Goal: Check status: Check status

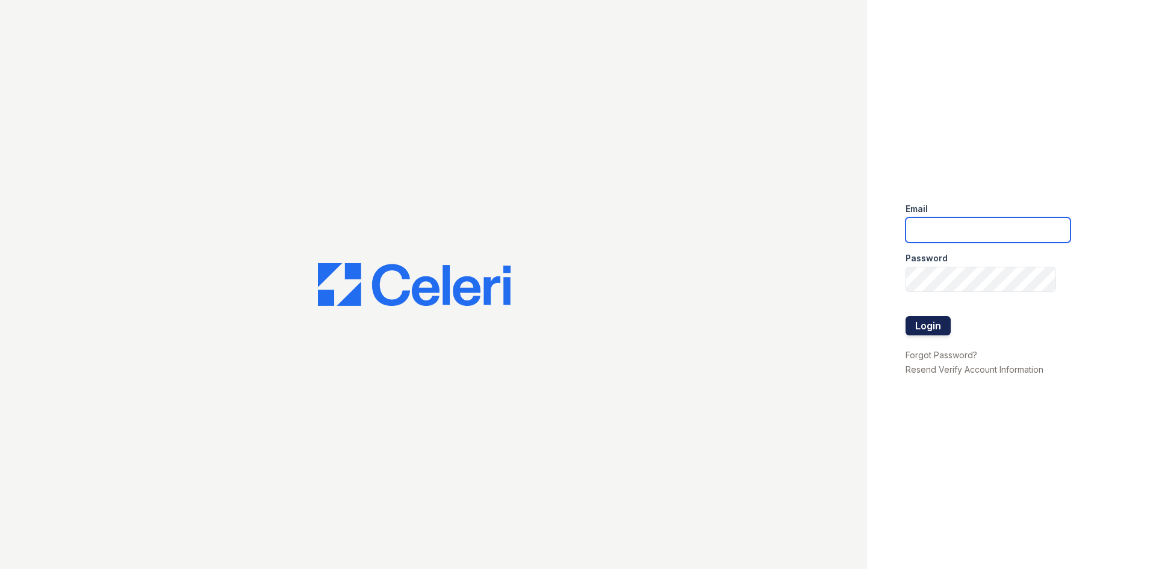
type input "bfriesner@trinity-pm.com"
click at [939, 321] on button "Login" at bounding box center [927, 325] width 45 height 19
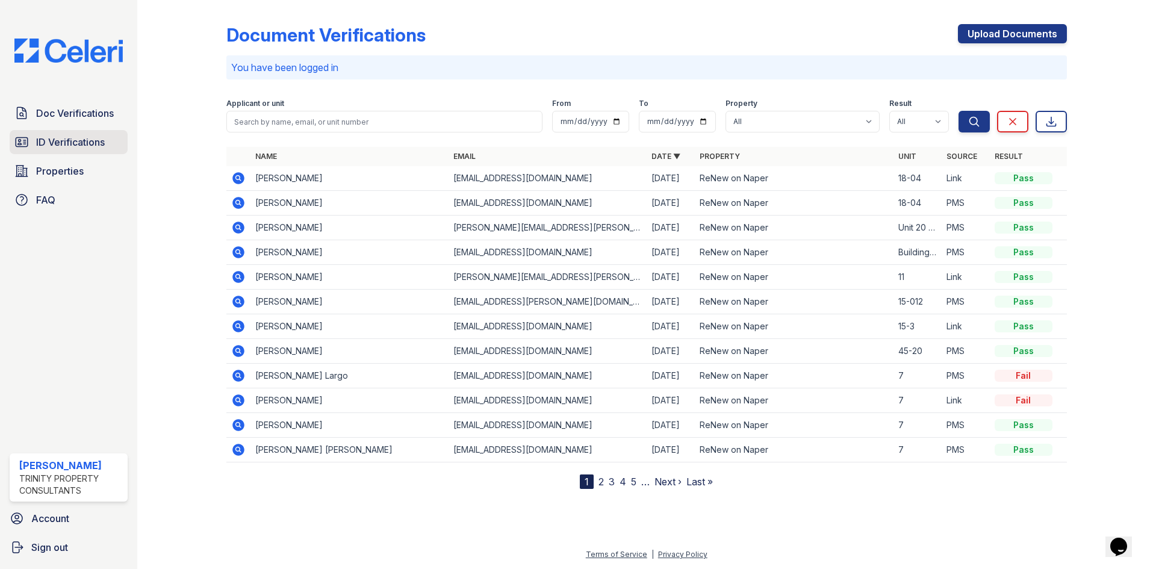
drag, startPoint x: 79, startPoint y: 140, endPoint x: 90, endPoint y: 133, distance: 12.5
click at [79, 140] on span "ID Verifications" at bounding box center [70, 142] width 69 height 14
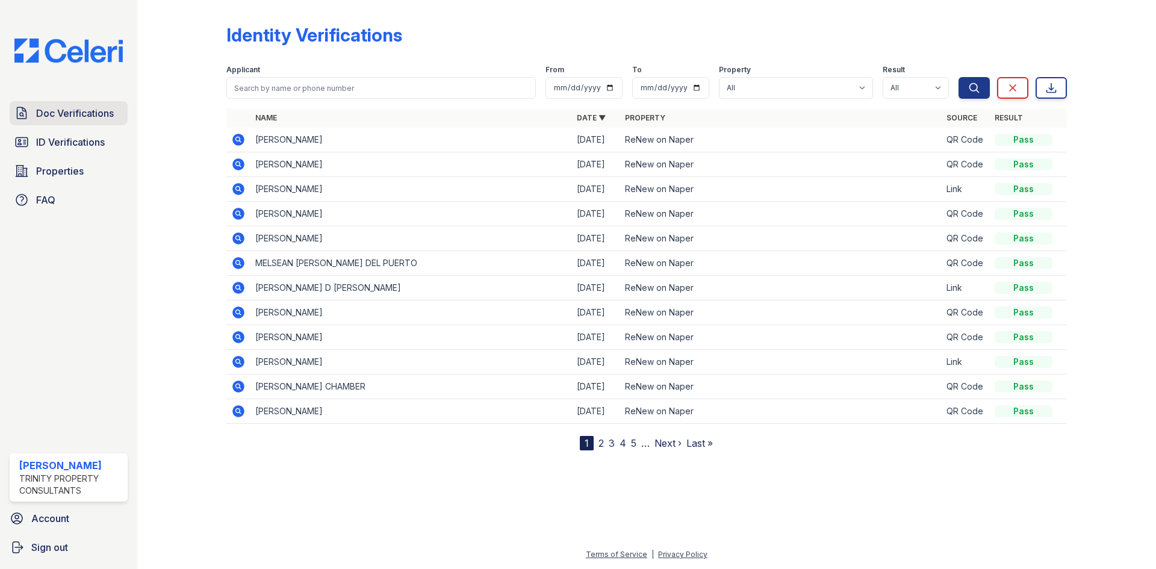
click at [104, 107] on span "Doc Verifications" at bounding box center [75, 113] width 78 height 14
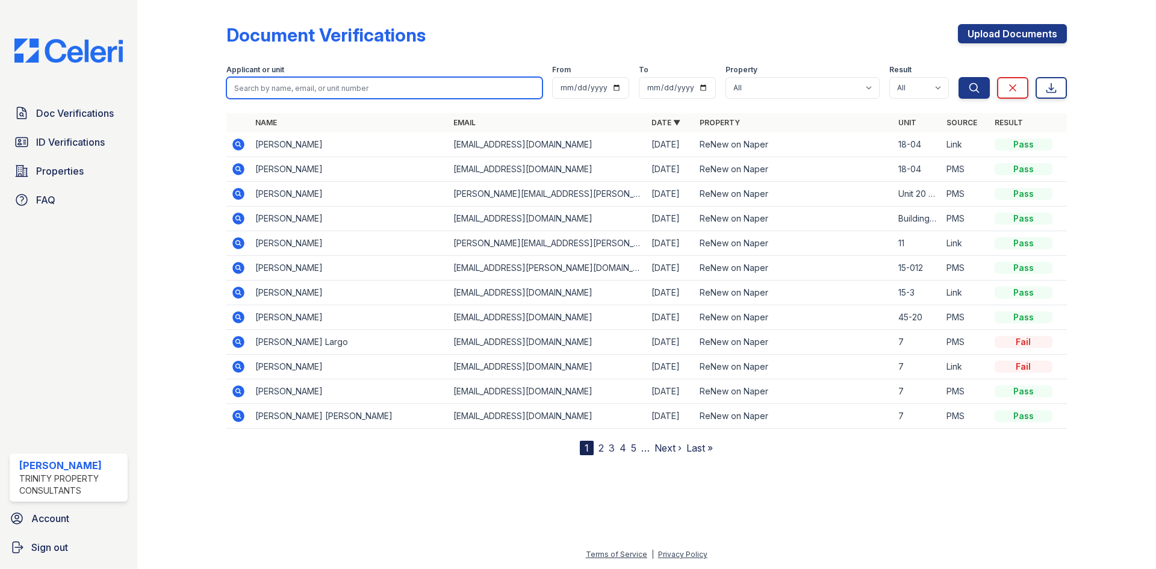
click at [257, 91] on input "search" at bounding box center [384, 88] width 316 height 22
type input "clyde"
click at [958, 77] on button "Search" at bounding box center [973, 88] width 31 height 22
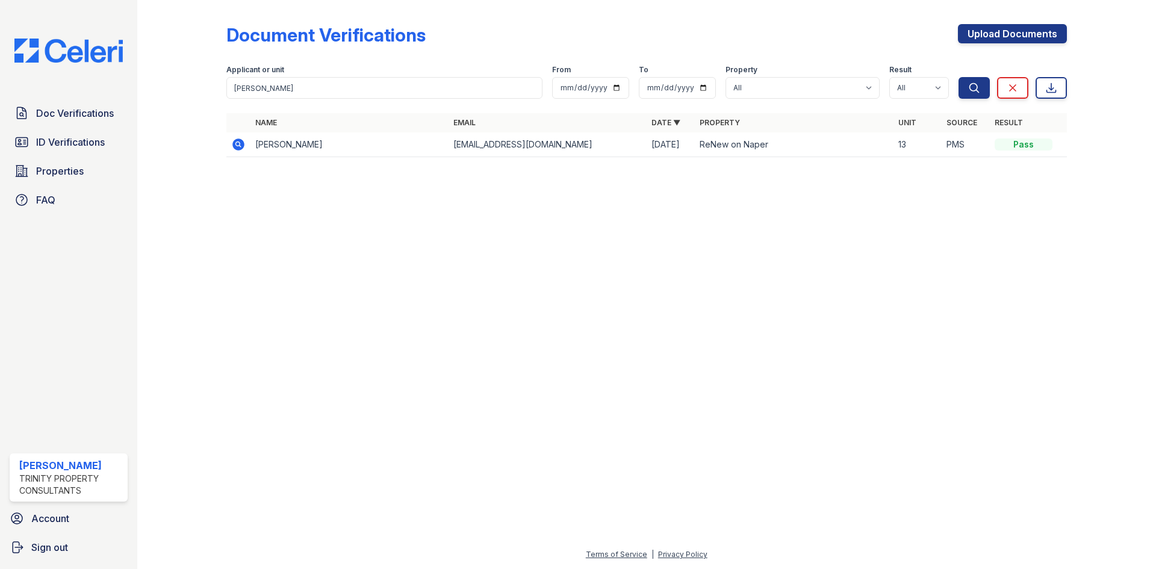
click at [238, 142] on icon at bounding box center [238, 144] width 14 height 14
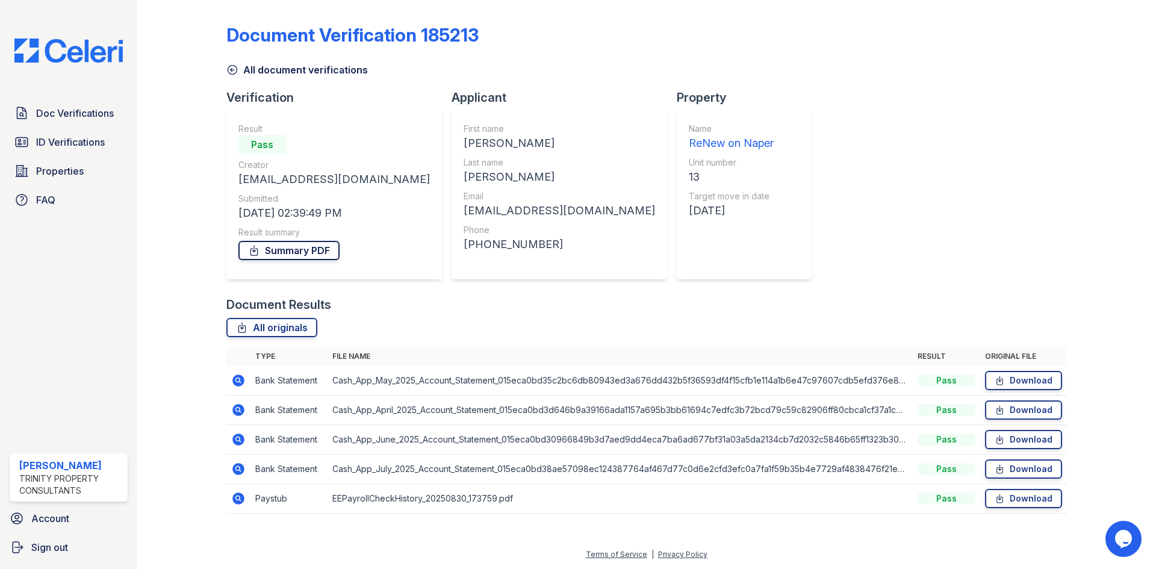
click at [274, 256] on link "Summary PDF" at bounding box center [288, 250] width 101 height 19
click at [73, 113] on span "Doc Verifications" at bounding box center [75, 113] width 78 height 14
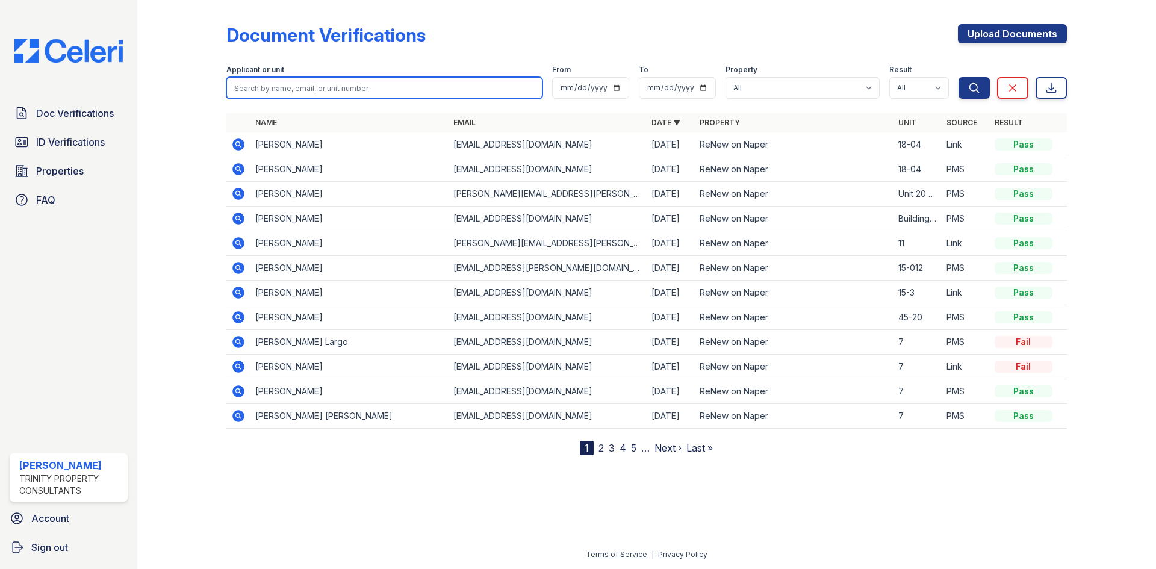
click at [295, 87] on input "search" at bounding box center [384, 88] width 316 height 22
type input "habee"
click at [958, 77] on button "Search" at bounding box center [973, 88] width 31 height 22
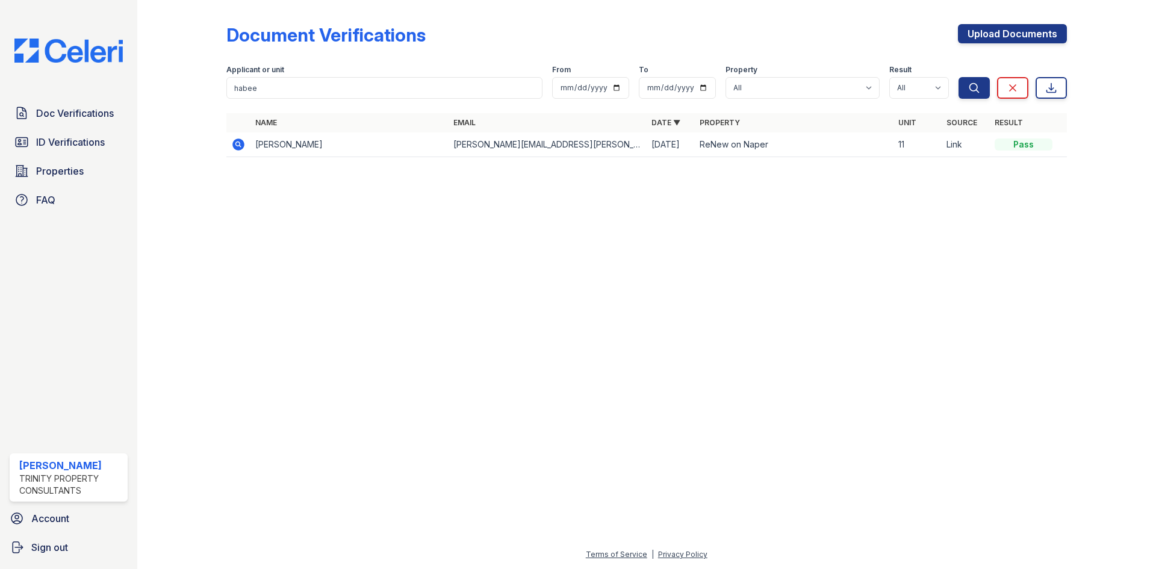
click at [239, 148] on icon at bounding box center [238, 144] width 12 height 12
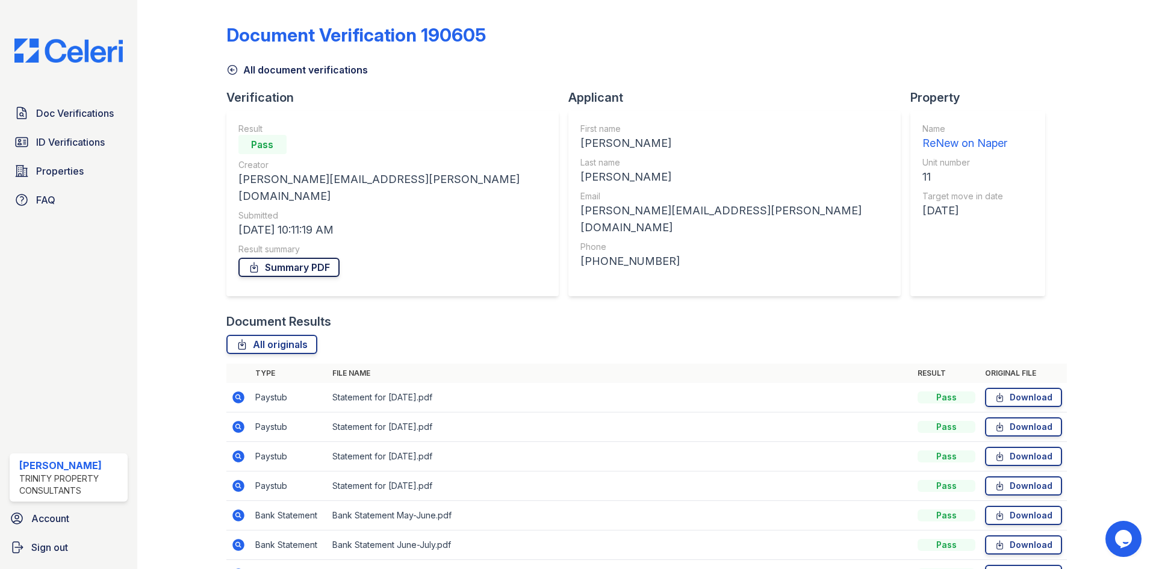
click at [261, 258] on link "Summary PDF" at bounding box center [288, 267] width 101 height 19
click at [63, 111] on span "Doc Verifications" at bounding box center [75, 113] width 78 height 14
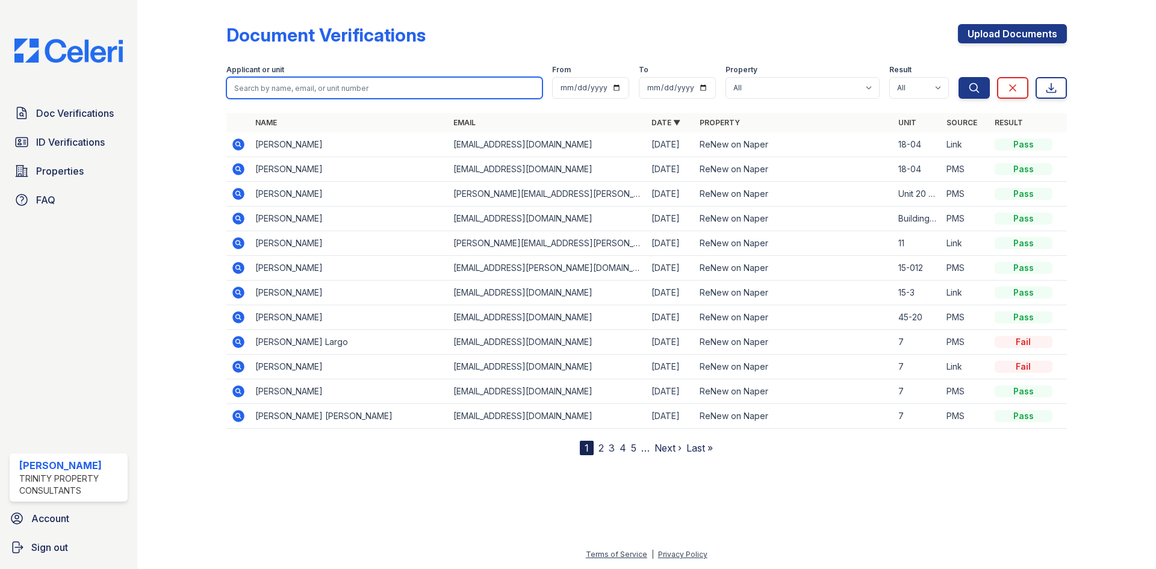
click at [359, 90] on input "search" at bounding box center [384, 88] width 316 height 22
type input "buse"
click at [958, 77] on button "Search" at bounding box center [973, 88] width 31 height 22
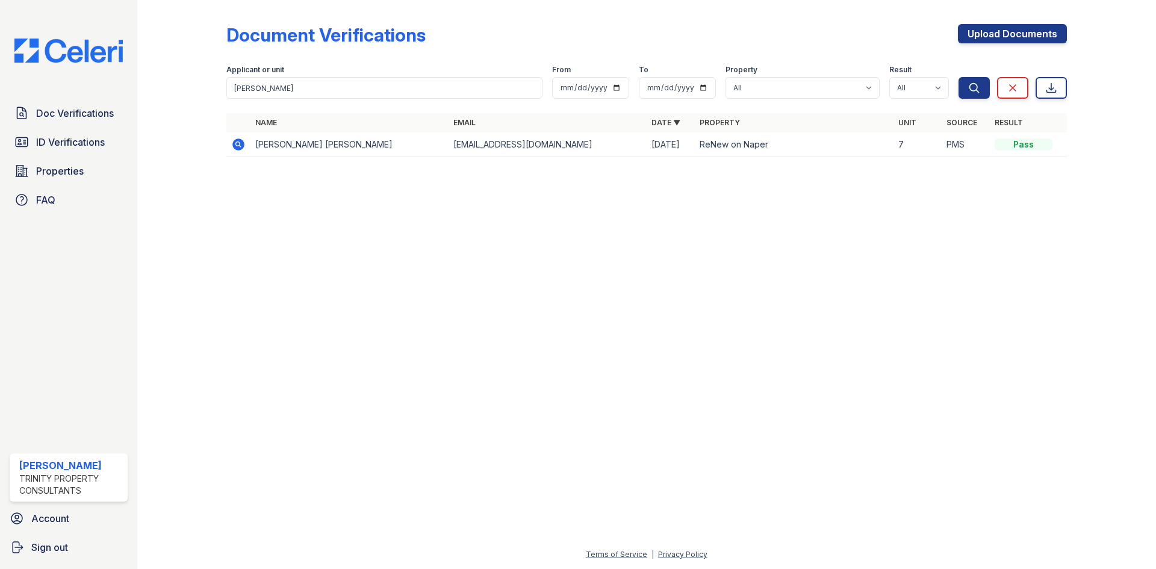
click at [238, 146] on icon at bounding box center [238, 144] width 12 height 12
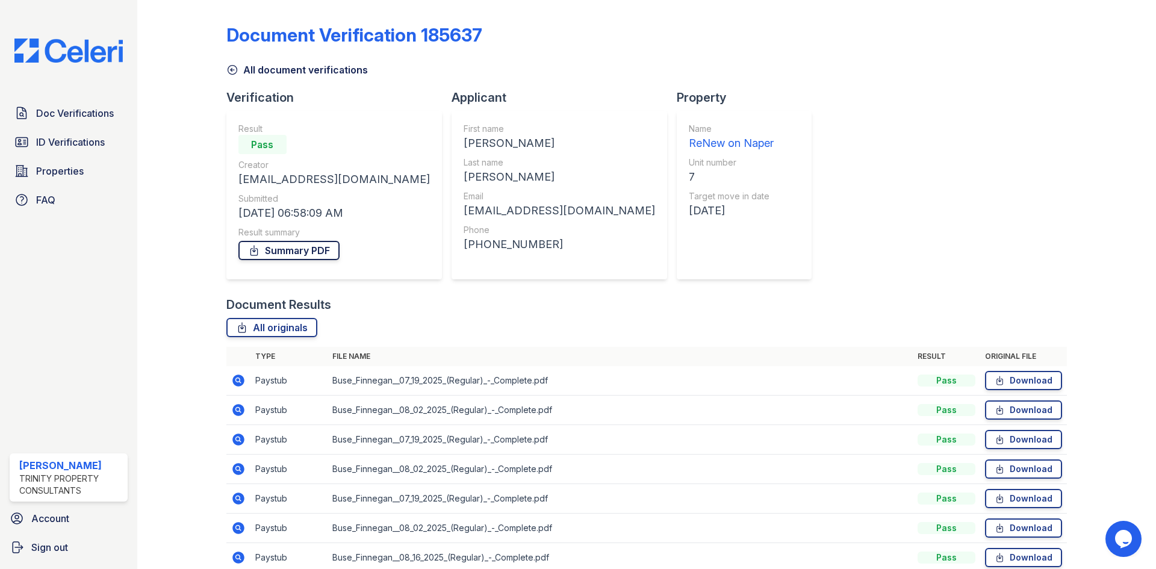
click at [322, 256] on link "Summary PDF" at bounding box center [288, 250] width 101 height 19
click at [93, 140] on span "ID Verifications" at bounding box center [70, 142] width 69 height 14
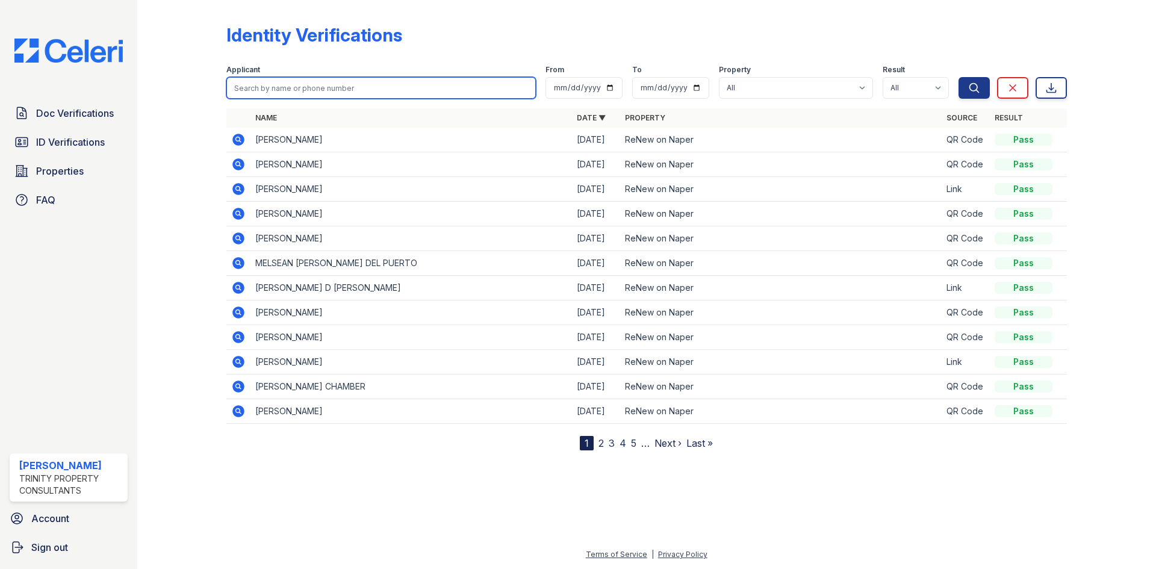
click at [299, 88] on input "search" at bounding box center [380, 88] width 309 height 22
type input "nolan"
click at [958, 77] on button "Search" at bounding box center [973, 88] width 31 height 22
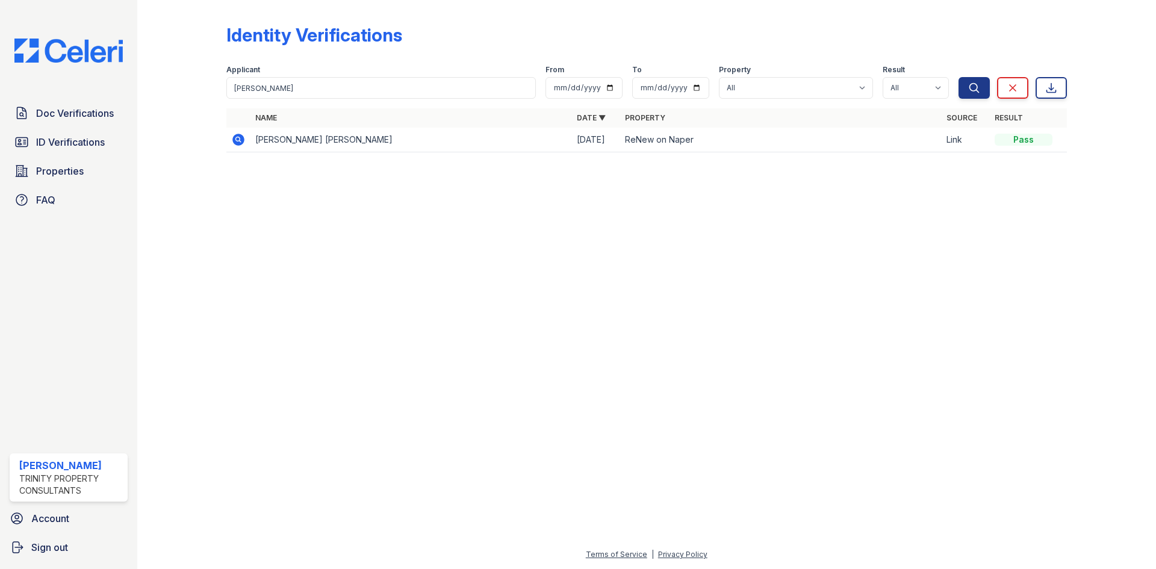
click at [238, 141] on icon at bounding box center [238, 140] width 12 height 12
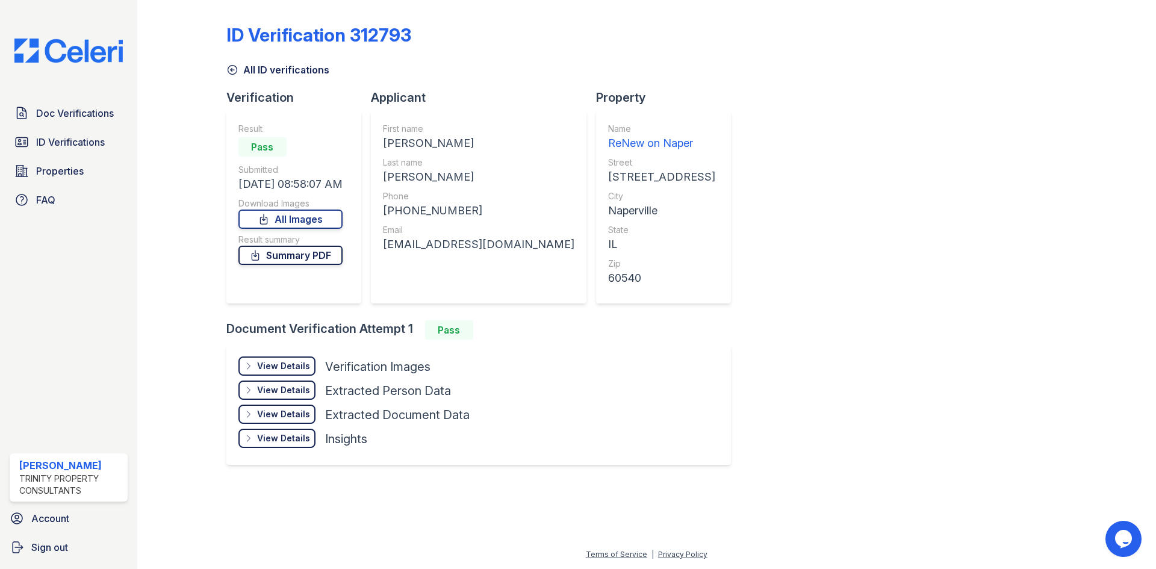
click at [283, 259] on link "Summary PDF" at bounding box center [290, 255] width 104 height 19
click at [285, 218] on link "All Images" at bounding box center [290, 218] width 104 height 19
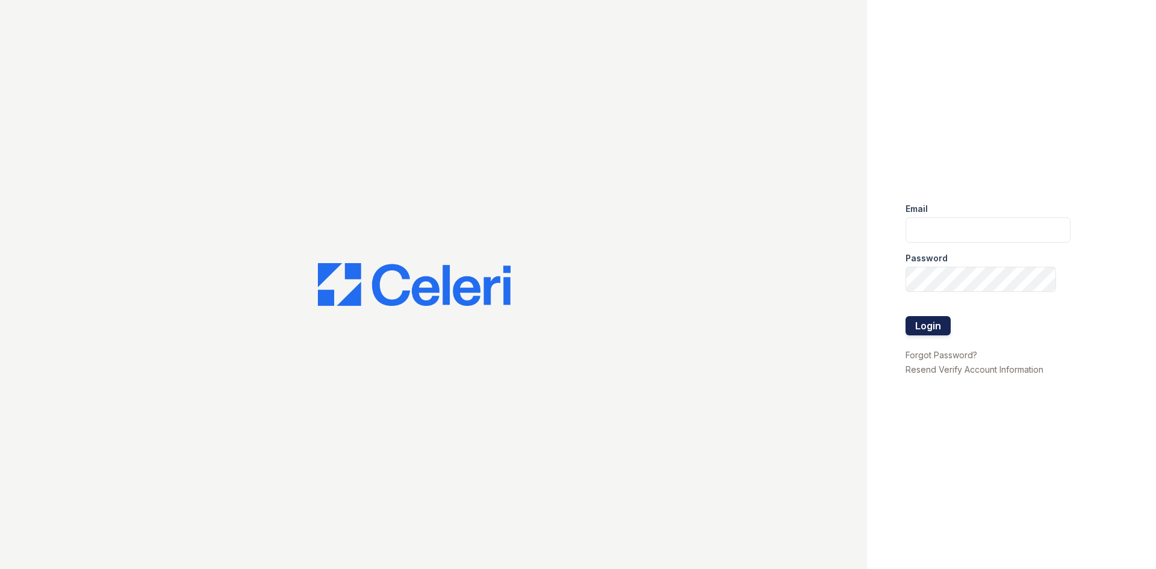
type input "bfriesner@trinity-pm.com"
click at [931, 330] on button "Login" at bounding box center [927, 325] width 45 height 19
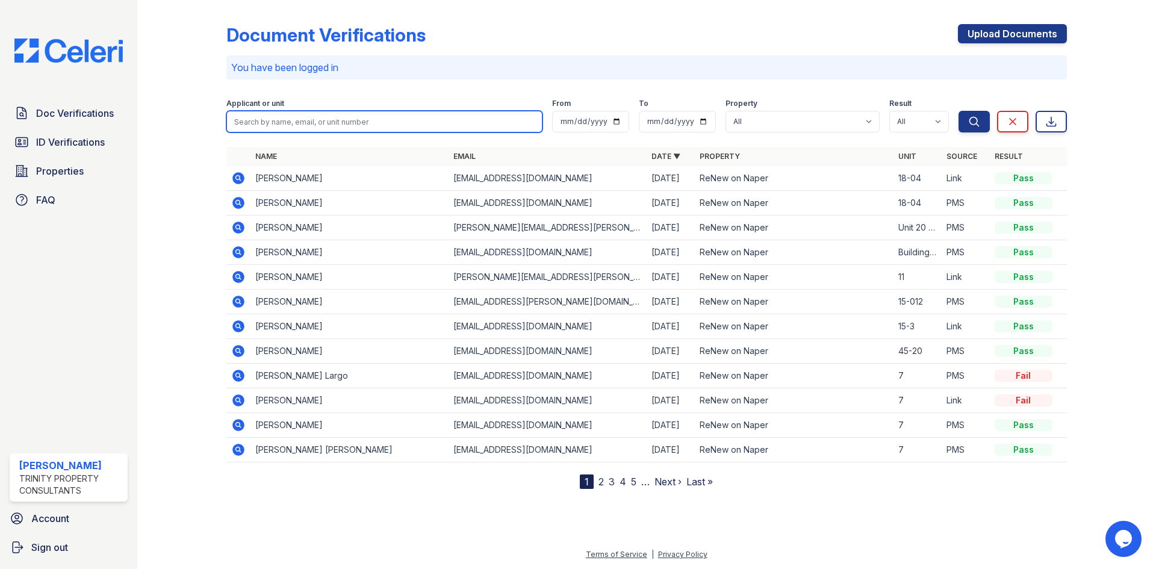
click at [321, 125] on input "search" at bounding box center [384, 122] width 316 height 22
click at [269, 119] on input "search" at bounding box center [384, 122] width 316 height 22
click at [322, 116] on input "search" at bounding box center [384, 122] width 316 height 22
type input "mansfiel"
click at [958, 111] on button "Search" at bounding box center [973, 122] width 31 height 22
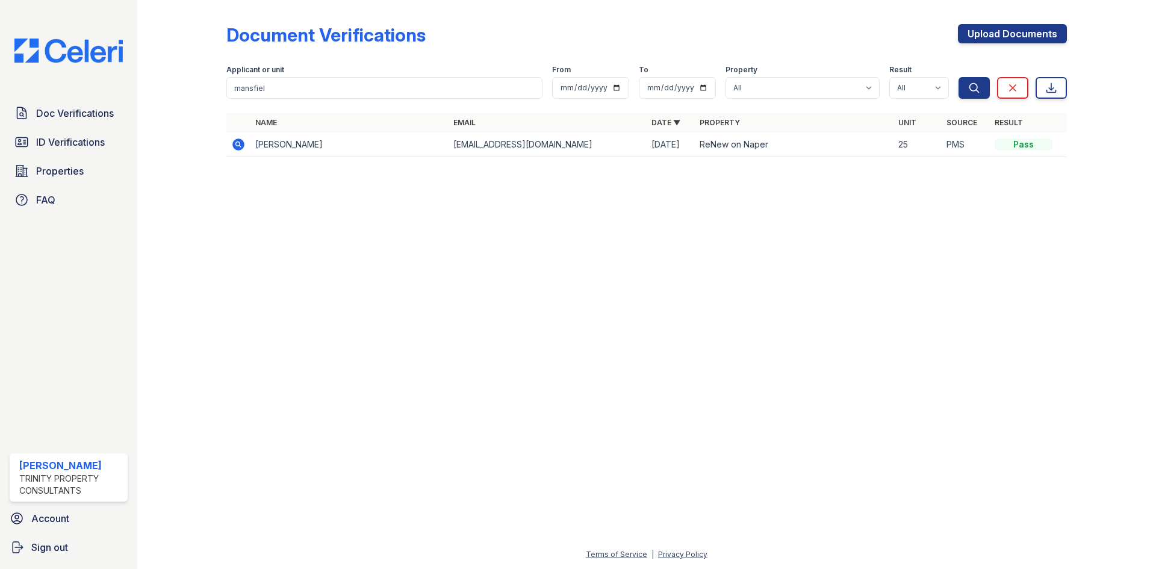
click at [241, 145] on icon at bounding box center [238, 144] width 12 height 12
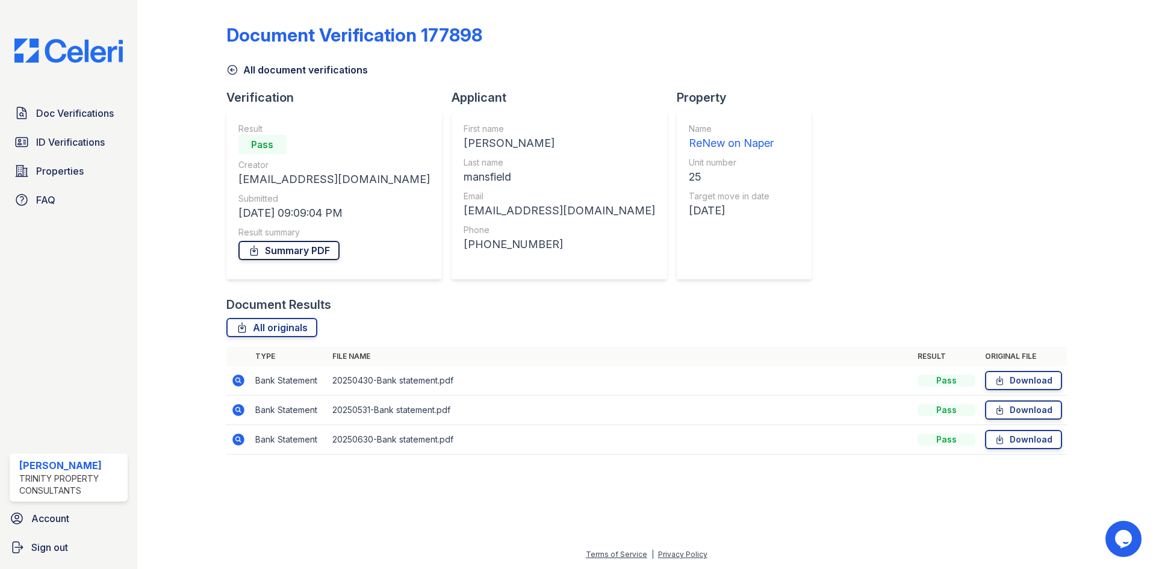
click at [277, 244] on link "Summary PDF" at bounding box center [288, 250] width 101 height 19
click at [17, 135] on icon at bounding box center [21, 142] width 14 height 14
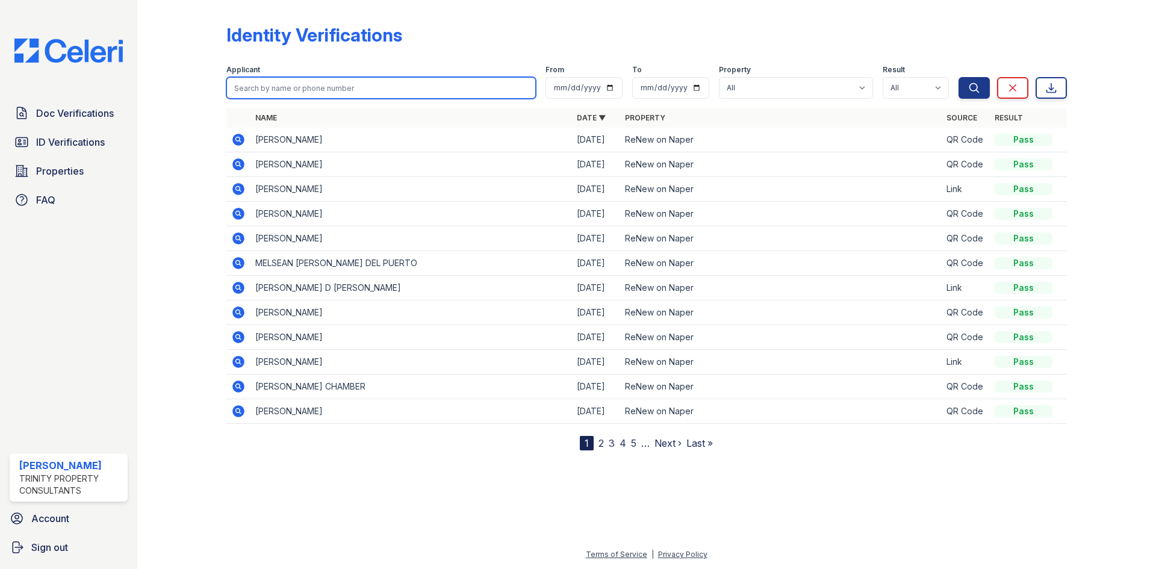
click at [316, 94] on input "search" at bounding box center [380, 88] width 309 height 22
type input "largo"
click at [958, 77] on button "Search" at bounding box center [973, 88] width 31 height 22
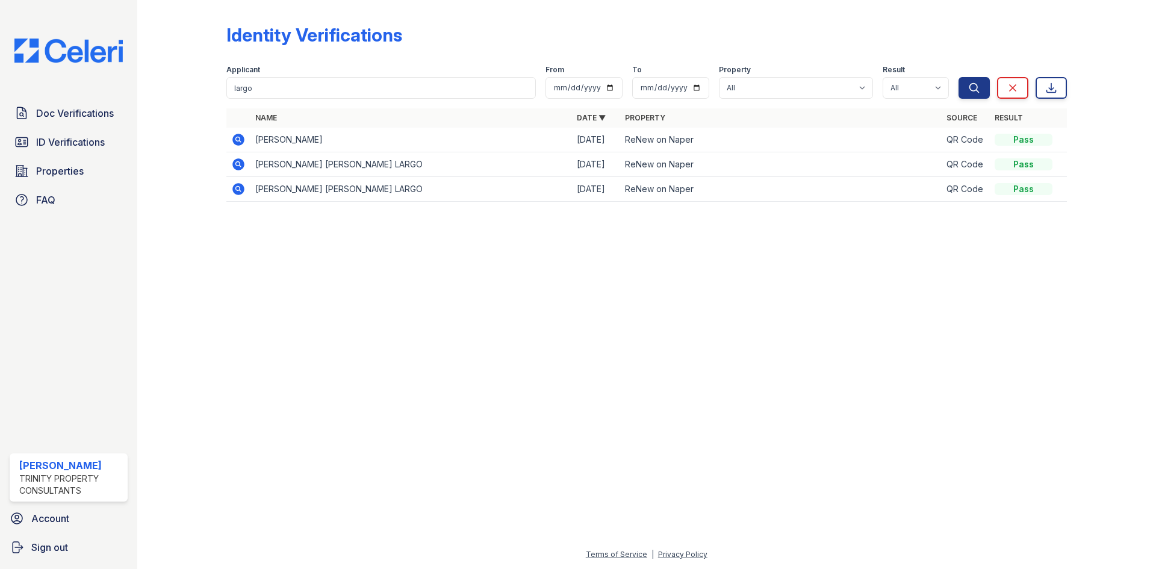
click at [240, 143] on icon at bounding box center [238, 140] width 12 height 12
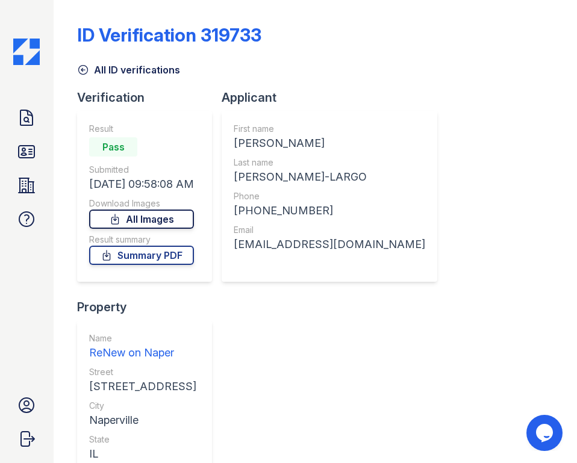
click at [192, 222] on link "All Images" at bounding box center [141, 218] width 105 height 19
click at [141, 253] on link "Summary PDF" at bounding box center [141, 255] width 105 height 19
click at [22, 117] on icon at bounding box center [26, 117] width 19 height 19
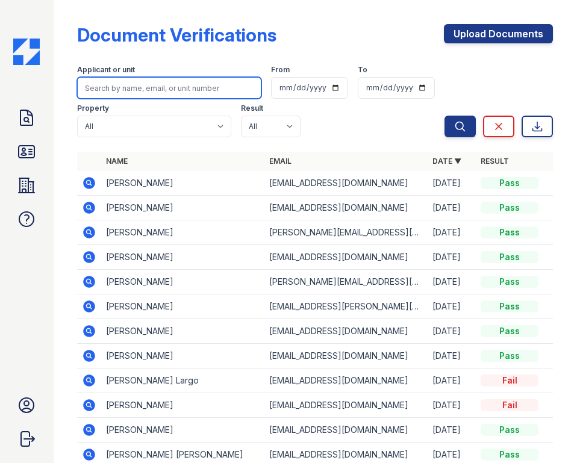
click at [112, 90] on input "search" at bounding box center [169, 88] width 184 height 22
type input "largo"
click at [444, 116] on button "Search" at bounding box center [459, 127] width 31 height 22
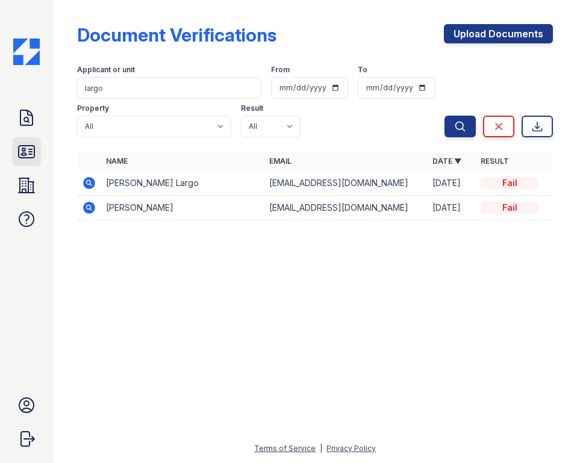
click at [28, 155] on icon at bounding box center [26, 151] width 19 height 19
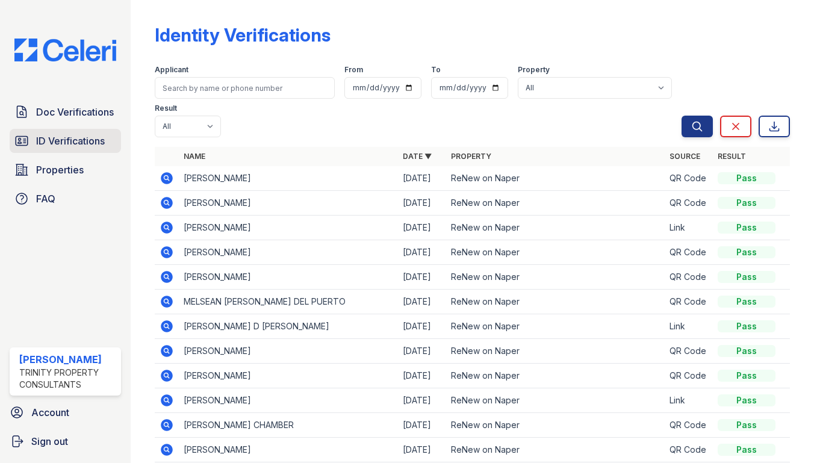
click at [31, 137] on link "ID Verifications" at bounding box center [65, 141] width 111 height 24
click at [40, 116] on span "Doc Verifications" at bounding box center [75, 112] width 78 height 14
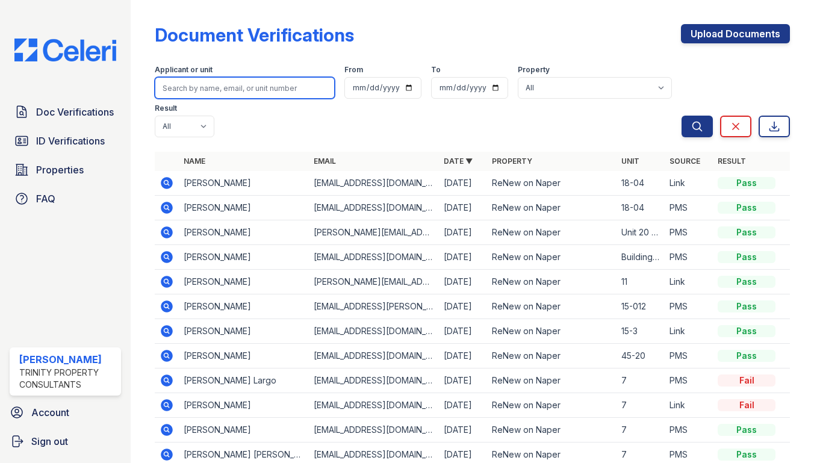
click at [222, 94] on input "search" at bounding box center [245, 88] width 180 height 22
type input "LArgo"
click at [681, 116] on button "Search" at bounding box center [696, 127] width 31 height 22
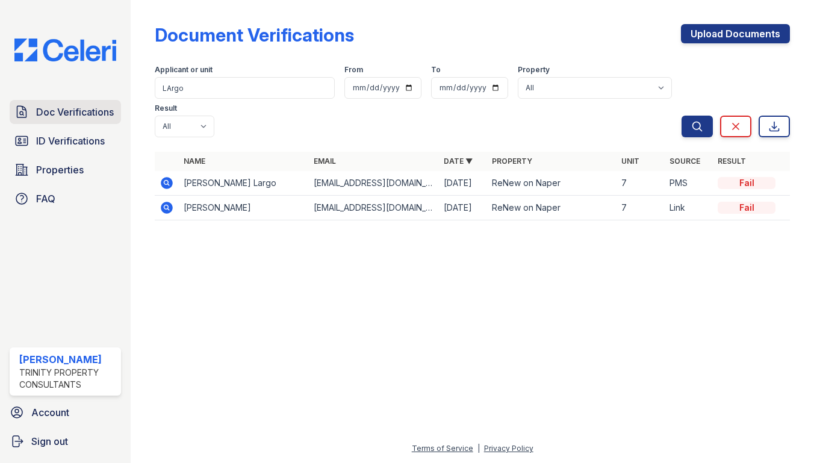
click at [21, 114] on icon at bounding box center [21, 112] width 14 height 14
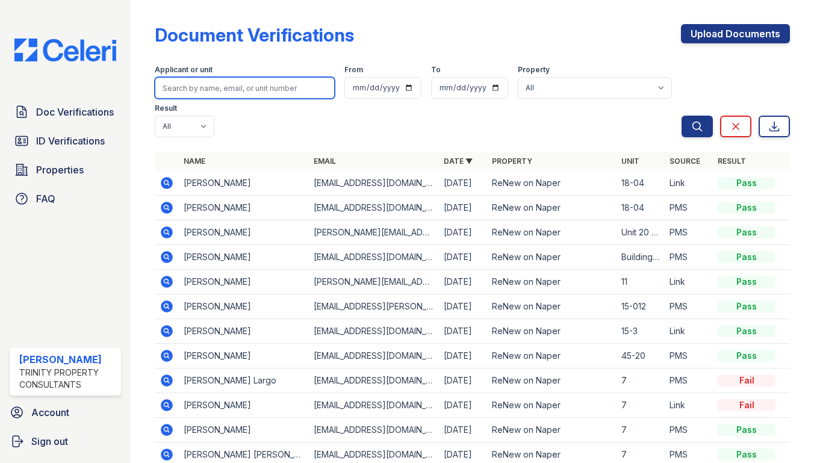
click at [193, 90] on input "search" at bounding box center [245, 88] width 180 height 22
type input "Largo"
click at [681, 116] on button "Search" at bounding box center [696, 127] width 31 height 22
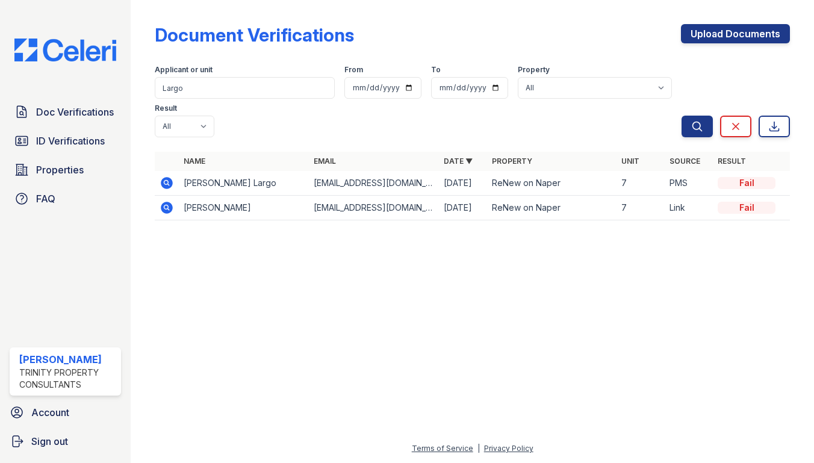
click at [811, 462] on div "Document Verifications Upload Documents Filter Applicant or unit Largo From To …" at bounding box center [472, 231] width 683 height 463
click at [812, 457] on div "Document Verifications Upload Documents Filter Applicant or unit Largo From To …" at bounding box center [472, 231] width 683 height 463
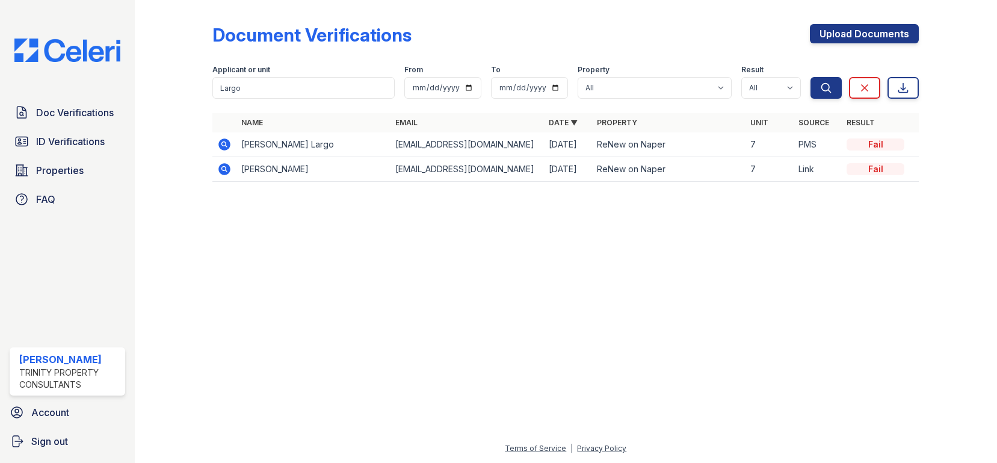
click at [228, 146] on icon at bounding box center [225, 144] width 12 height 12
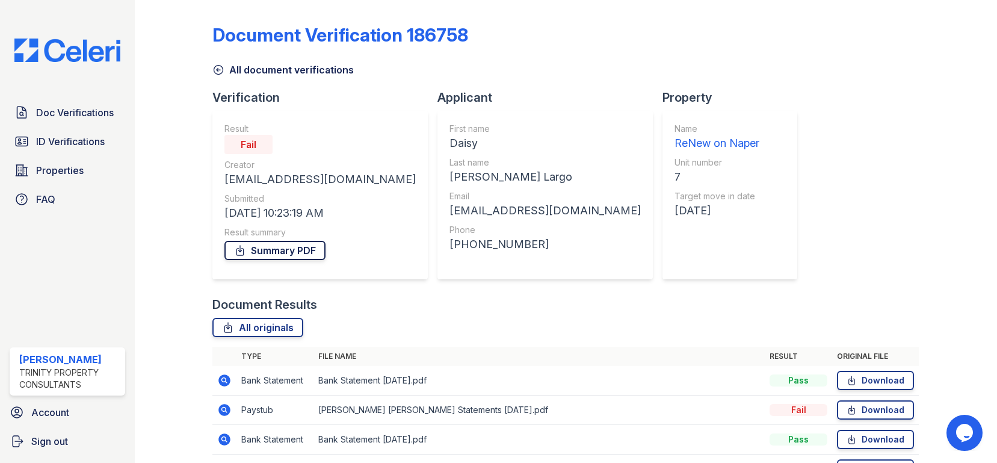
click at [262, 257] on link "Summary PDF" at bounding box center [275, 250] width 101 height 19
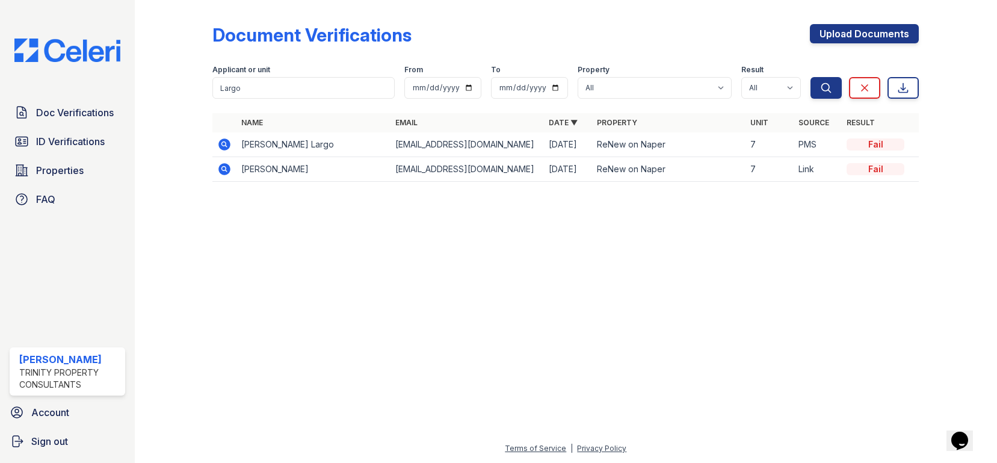
click at [226, 170] on icon at bounding box center [224, 169] width 14 height 14
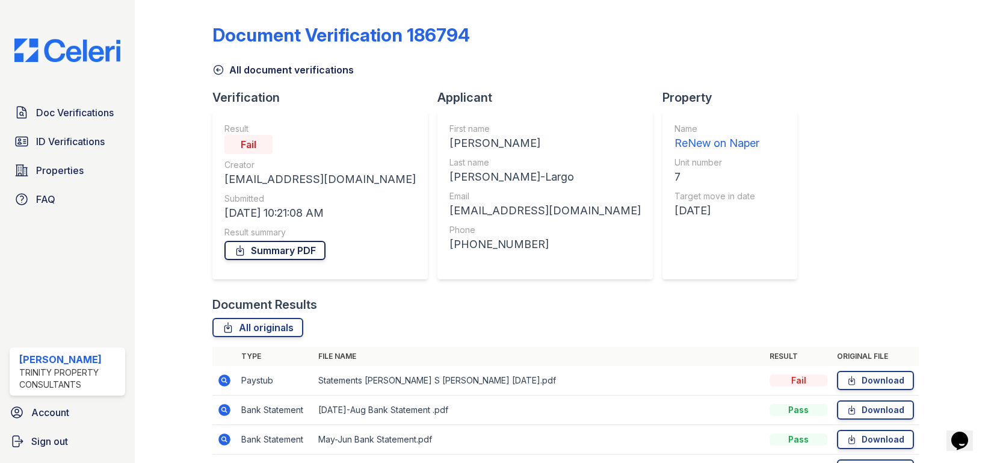
click at [271, 256] on link "Summary PDF" at bounding box center [275, 250] width 101 height 19
click at [24, 122] on link "Doc Verifications" at bounding box center [68, 113] width 116 height 24
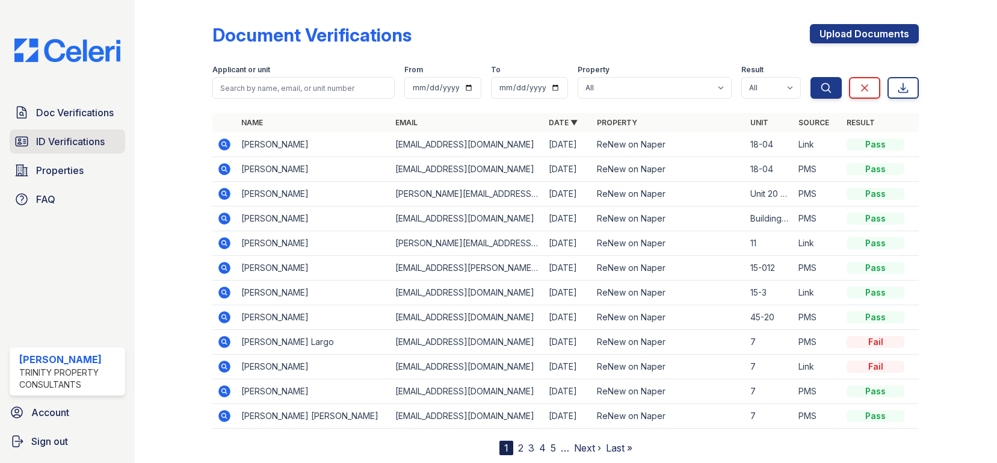
click at [17, 137] on icon at bounding box center [21, 141] width 14 height 14
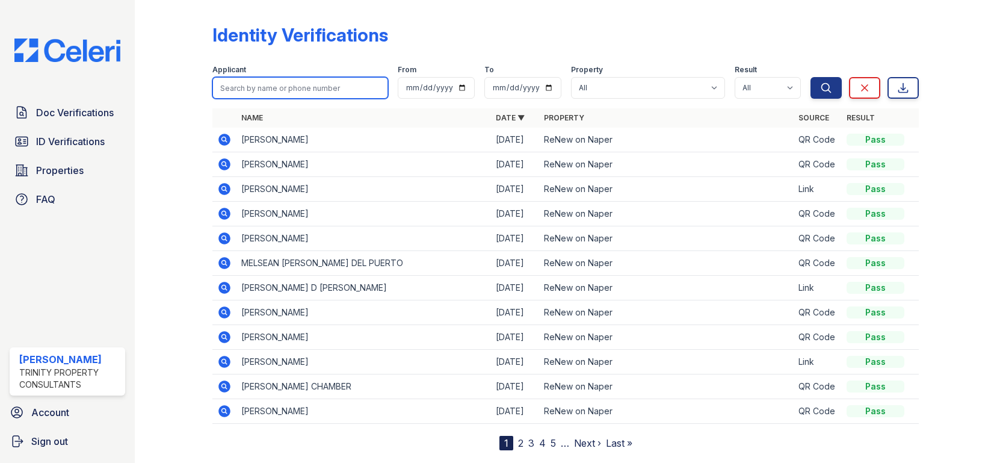
drag, startPoint x: 336, startPoint y: 91, endPoint x: 330, endPoint y: 88, distance: 7.3
click at [330, 88] on input "search" at bounding box center [300, 88] width 176 height 22
type input "ratt"
click at [811, 77] on button "Search" at bounding box center [826, 88] width 31 height 22
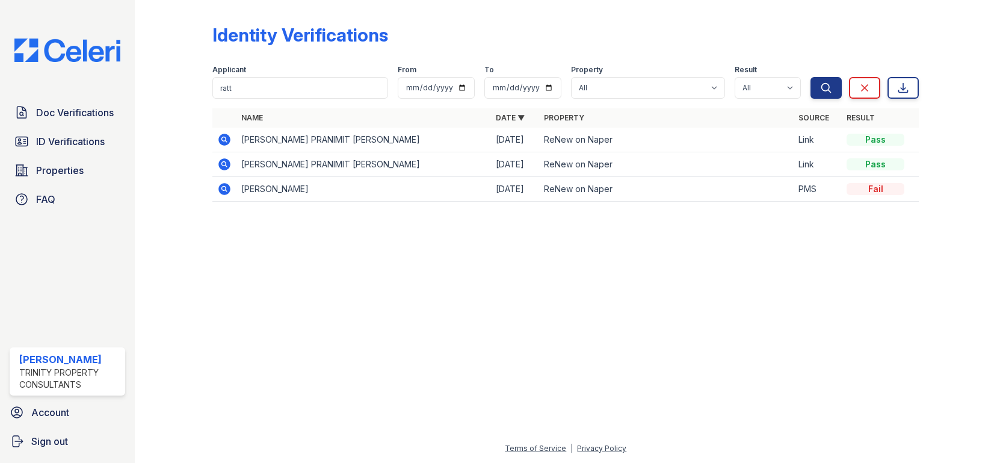
click at [223, 137] on icon at bounding box center [224, 139] width 14 height 14
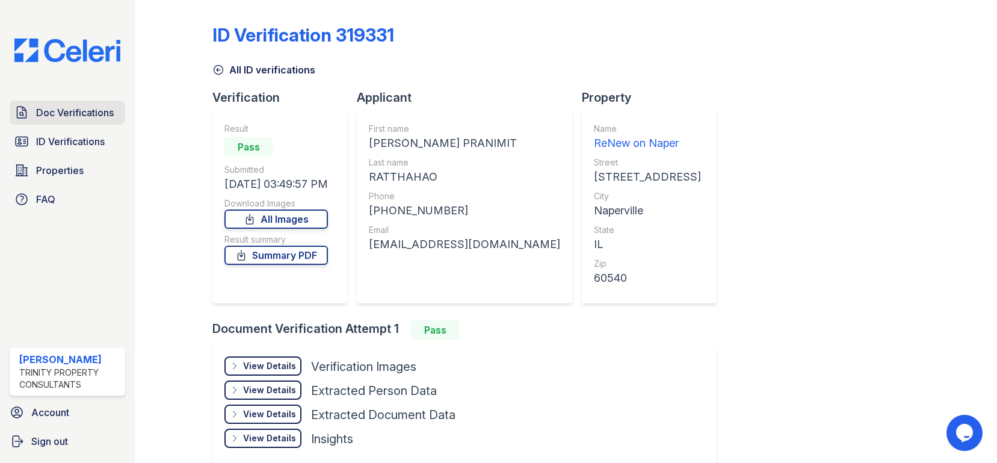
click at [72, 115] on span "Doc Verifications" at bounding box center [75, 112] width 78 height 14
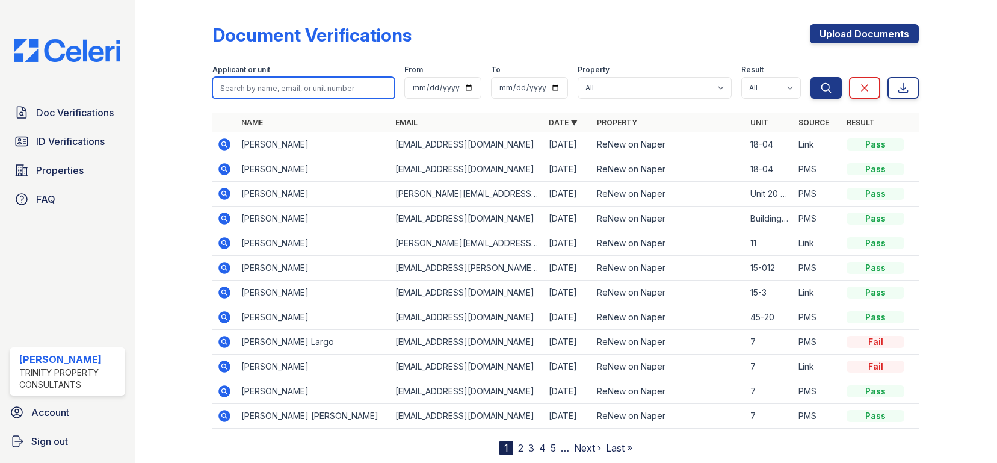
click at [288, 85] on input "search" at bounding box center [303, 88] width 182 height 22
type input "ratt"
click at [811, 77] on button "Search" at bounding box center [826, 88] width 31 height 22
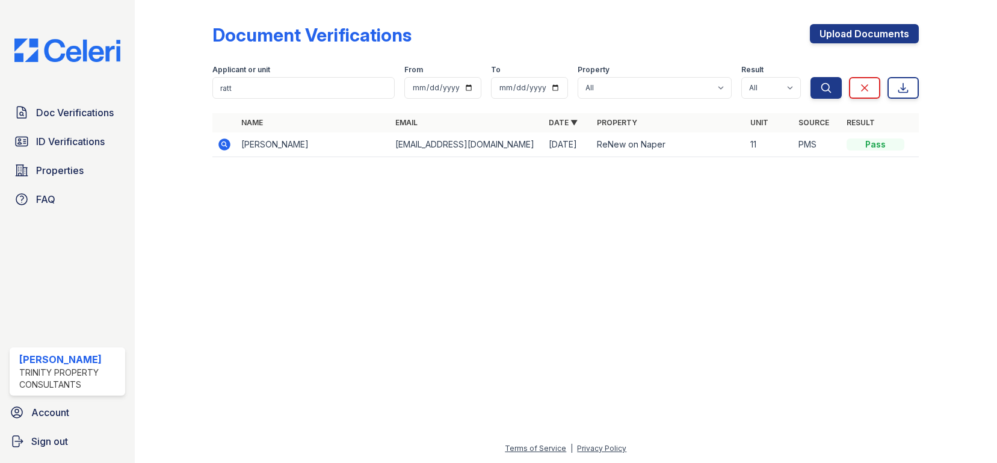
click at [218, 141] on icon at bounding box center [224, 144] width 14 height 14
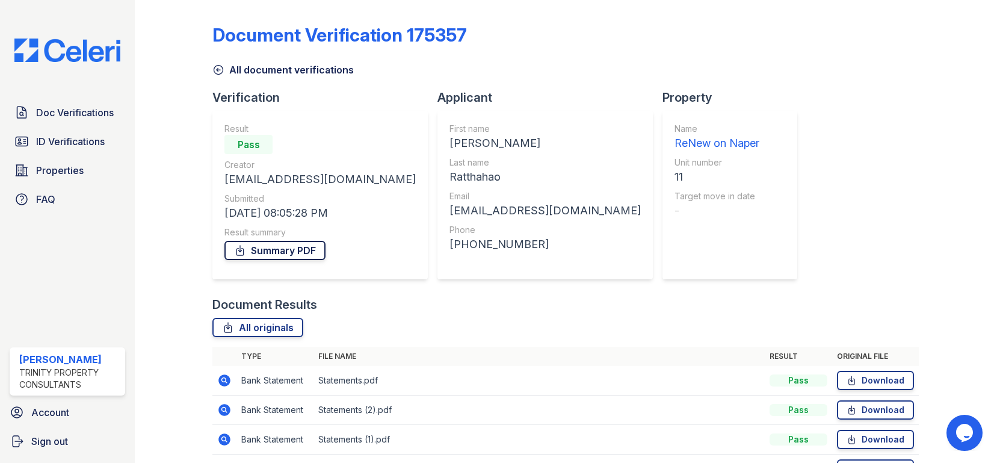
click at [253, 244] on link "Summary PDF" at bounding box center [275, 250] width 101 height 19
click at [82, 117] on span "Doc Verifications" at bounding box center [75, 112] width 78 height 14
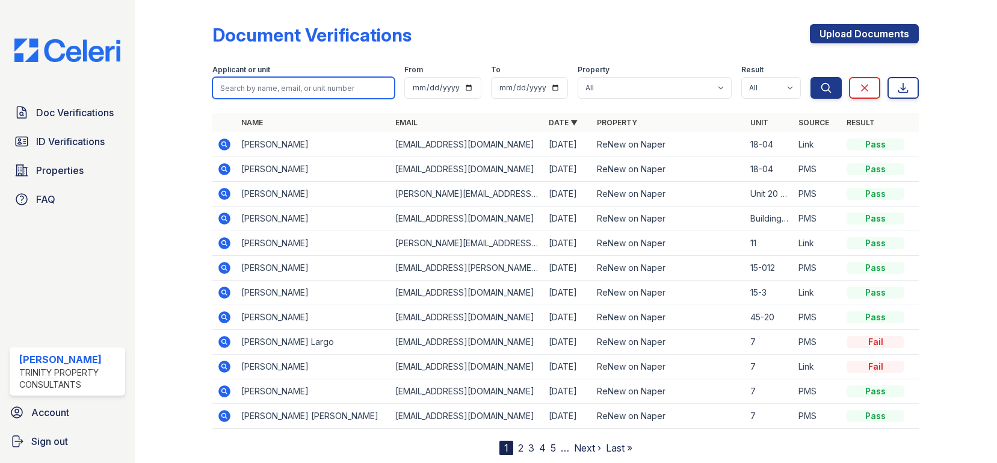
click at [309, 94] on input "search" at bounding box center [303, 88] width 182 height 22
type input "bessler"
click at [811, 77] on button "Search" at bounding box center [826, 88] width 31 height 22
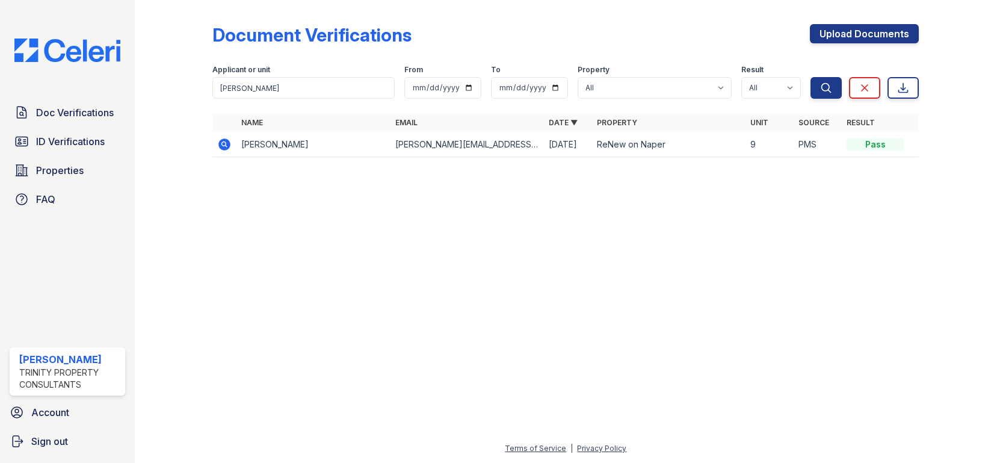
click at [233, 147] on td at bounding box center [224, 144] width 24 height 25
click at [225, 145] on icon at bounding box center [224, 144] width 14 height 14
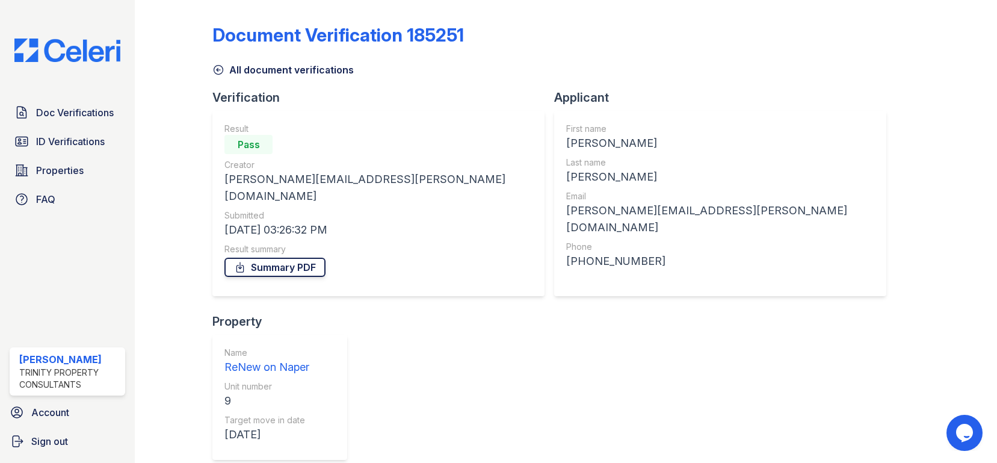
click at [267, 258] on link "Summary PDF" at bounding box center [275, 267] width 101 height 19
